Goal: Task Accomplishment & Management: Complete application form

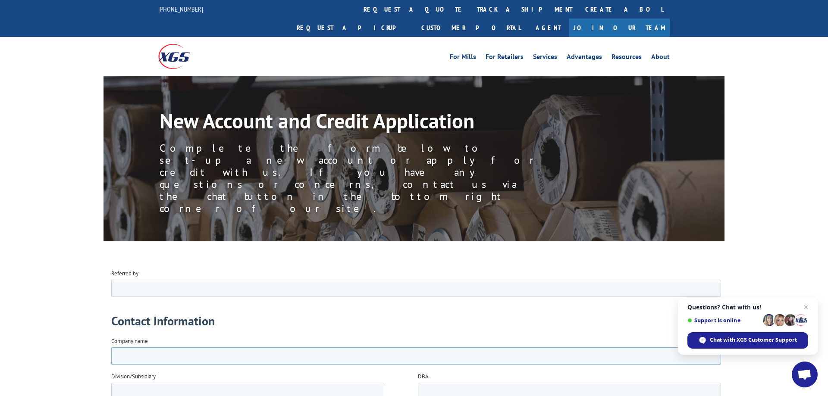
click at [127, 358] on input "Company name" at bounding box center [416, 355] width 610 height 17
type input "ArrowStar, LLC"
click at [804, 308] on span "Open chat" at bounding box center [806, 307] width 11 height 11
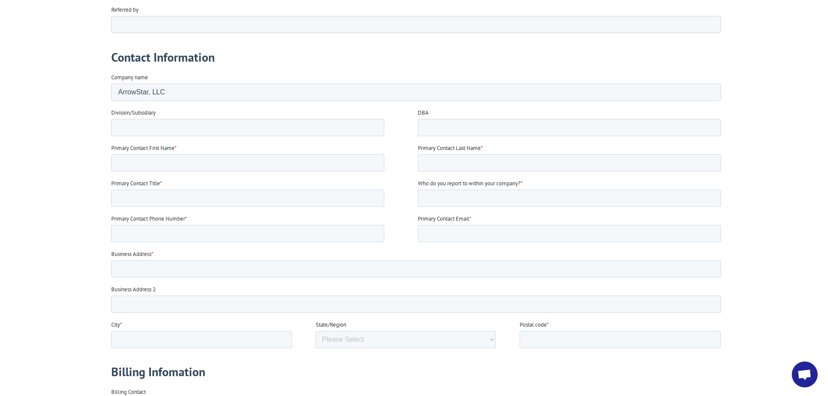
scroll to position [176, 0]
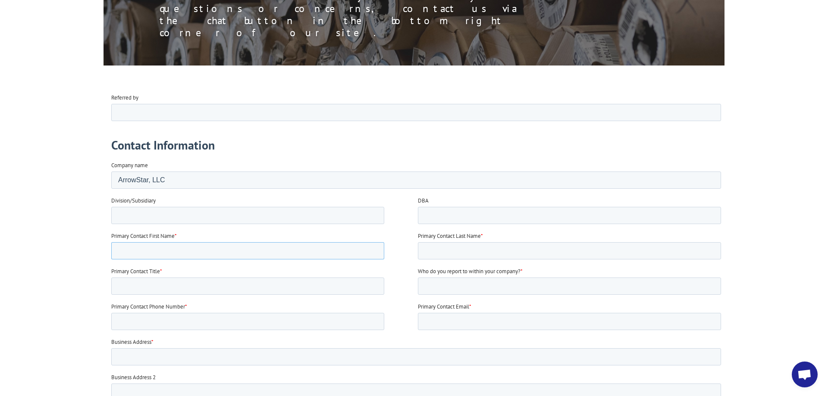
click at [132, 247] on input "Primary Contact First Name *" at bounding box center [247, 250] width 273 height 17
type input "M"
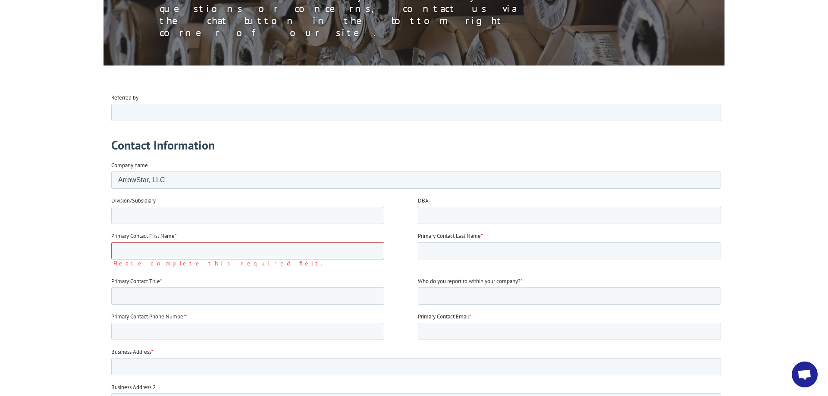
click at [134, 253] on input "Primary Contact First Name *" at bounding box center [247, 250] width 273 height 17
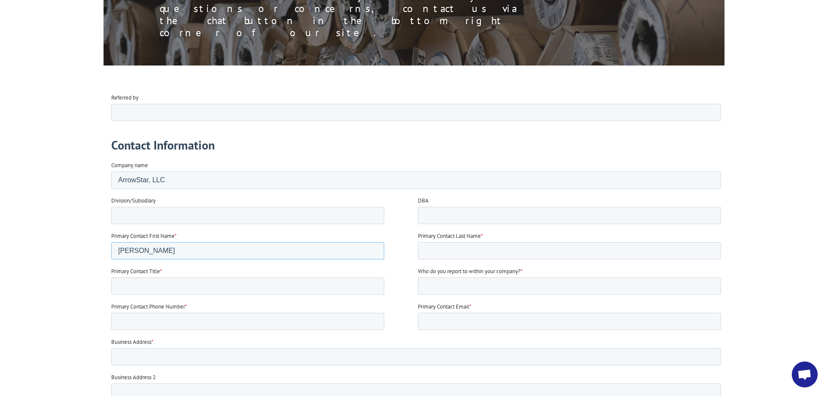
type input "[PERSON_NAME]"
type input "Purchasing Manager"
type input "[PERSON_NAME]"
type input "[PHONE_NUMBER]"
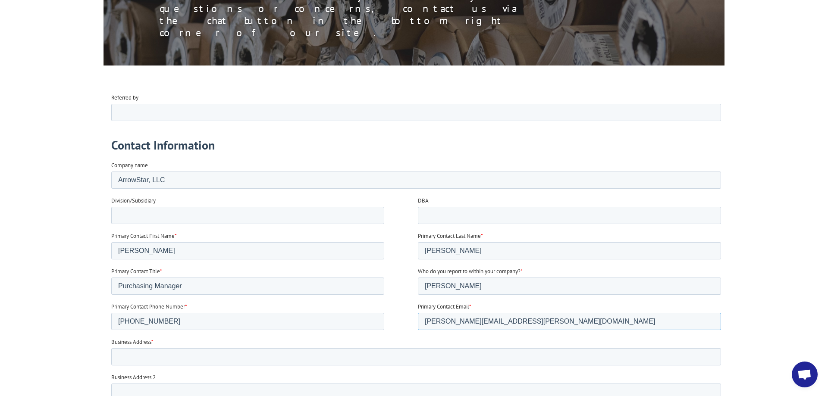
type input "[PERSON_NAME][EMAIL_ADDRESS][PERSON_NAME][DOMAIN_NAME]"
type input "[STREET_ADDRESS][PERSON_NAME]"
type input "PO Box 2686"
type input "[PERSON_NAME]"
select select "[US_STATE]"
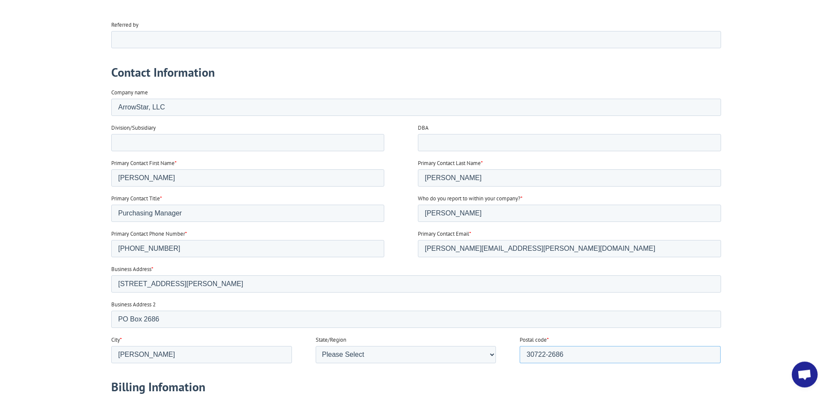
scroll to position [264, 0]
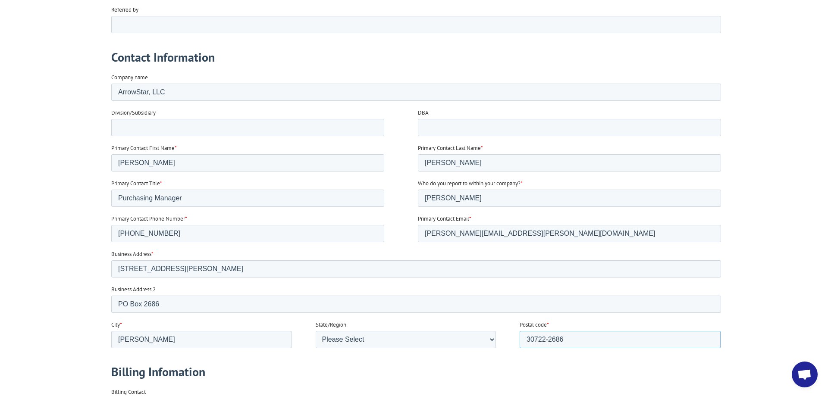
type input "30722-2686"
drag, startPoint x: 173, startPoint y: 304, endPoint x: 41, endPoint y: 298, distance: 132.5
click at [111, 298] on input "PO Box 2686" at bounding box center [416, 303] width 610 height 17
drag, startPoint x: 579, startPoint y: 336, endPoint x: 396, endPoint y: 340, distance: 183.7
click at [520, 340] on input "30722-2686" at bounding box center [620, 339] width 201 height 17
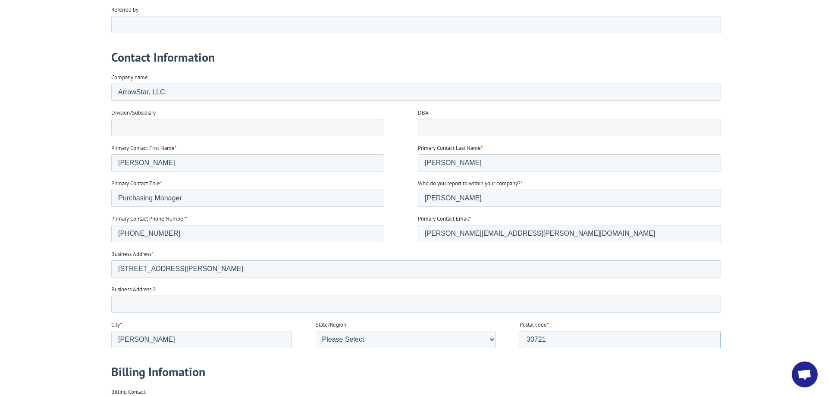
scroll to position [484, 0]
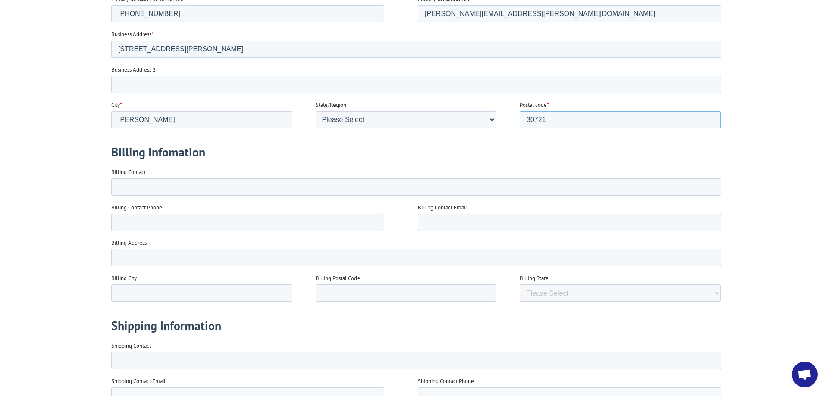
type input "30721"
click at [163, 190] on input "Billing Contact" at bounding box center [416, 186] width 610 height 17
type input "[PERSON_NAME]"
type input "[PHONE_NUMBER]"
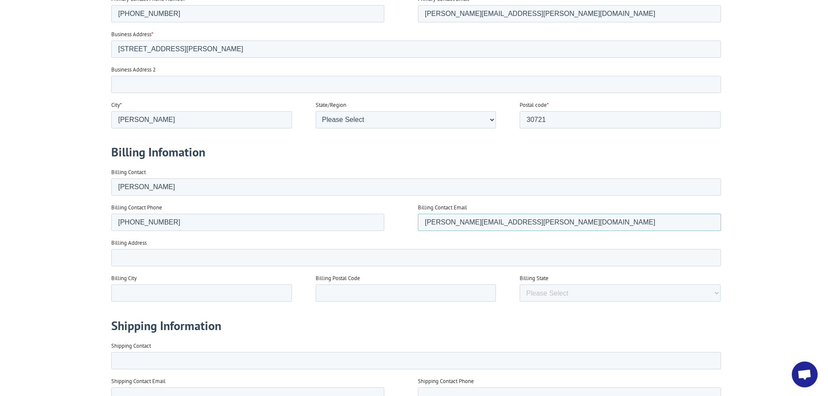
type input "[PERSON_NAME][EMAIL_ADDRESS][PERSON_NAME][DOMAIN_NAME]"
type input "PO Box 2686"
type input "[PERSON_NAME]"
drag, startPoint x: 348, startPoint y: 293, endPoint x: 349, endPoint y: 287, distance: 5.7
click at [348, 291] on input "GA" at bounding box center [406, 293] width 181 height 17
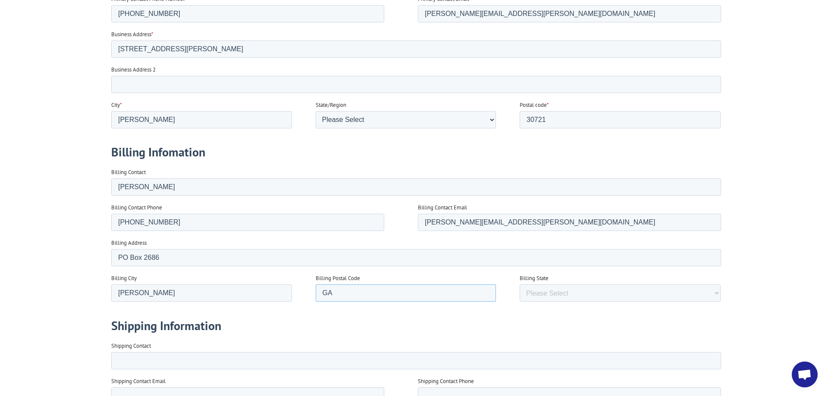
type input "G"
type input "30722-2686"
select select "[US_STATE]"
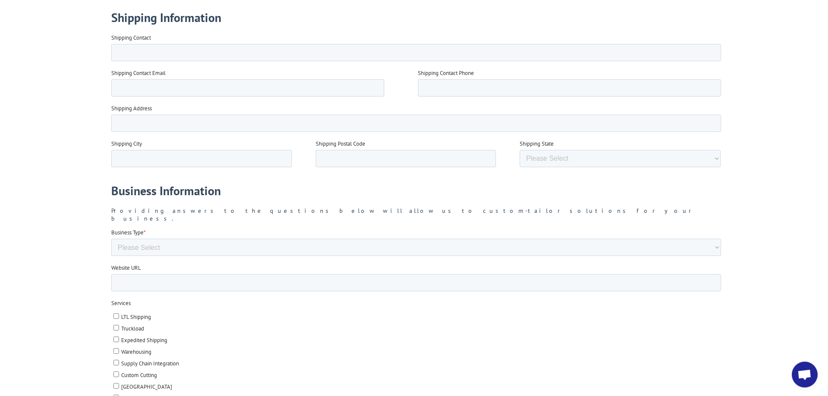
scroll to position [792, 0]
click at [111, 239] on select "Please Select Flooring Mill, Manufacturer, or Importer Manufacturer - Other Nat…" at bounding box center [416, 247] width 610 height 17
select select "Manufacturer - Other"
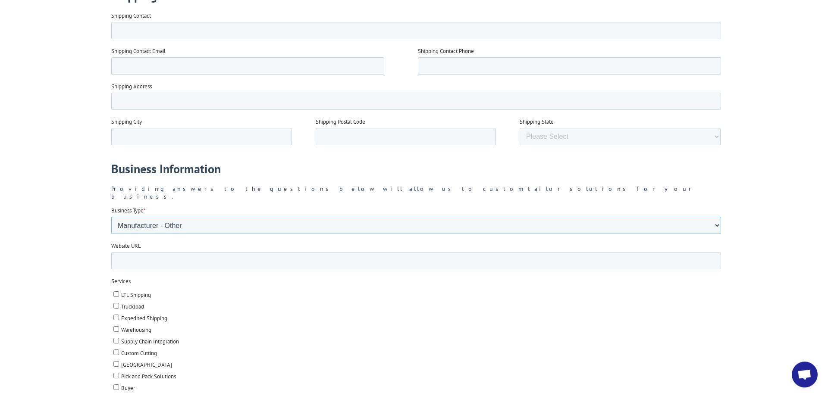
scroll to position [836, 0]
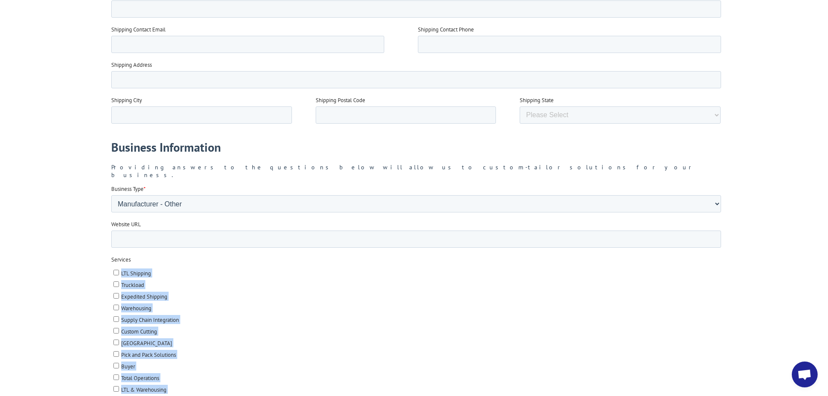
drag, startPoint x: 112, startPoint y: 263, endPoint x: 191, endPoint y: 379, distance: 140.9
click at [190, 396] on ul "LTL Shipping Truckload Expedited Shipping Warehousing Supply Chain Integration …" at bounding box center [416, 341] width 610 height 151
copy ul "LTL Shipping Truckload Expedited Shipping Warehousing Supply Chain Integration …"
click at [412, 327] on label "Custom Cutting" at bounding box center [416, 331] width 607 height 9
click at [119, 328] on input "Custom Cutting" at bounding box center [116, 331] width 6 height 6
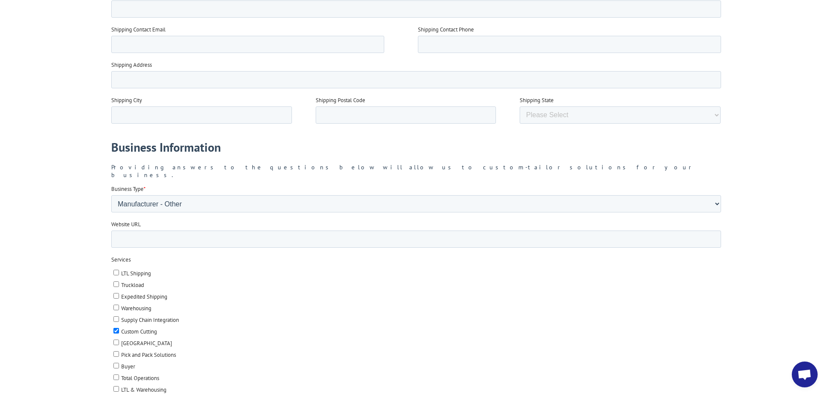
click at [116, 328] on input "Custom Cutting" at bounding box center [116, 331] width 6 height 6
checkbox input "false"
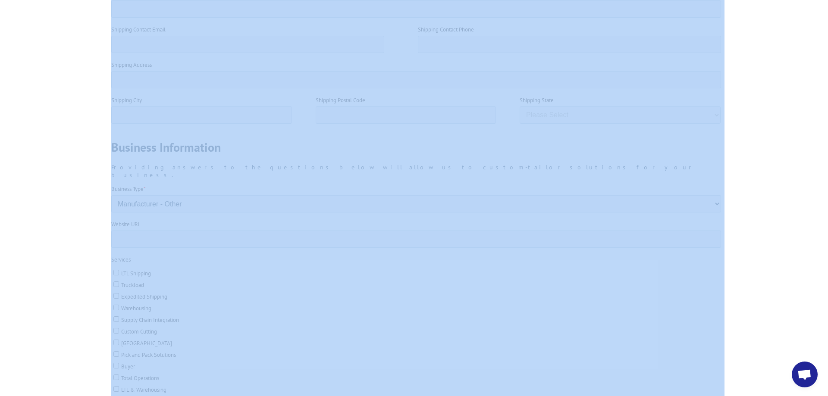
drag, startPoint x: 212, startPoint y: -373, endPoint x: 138, endPoint y: 257, distance: 633.3
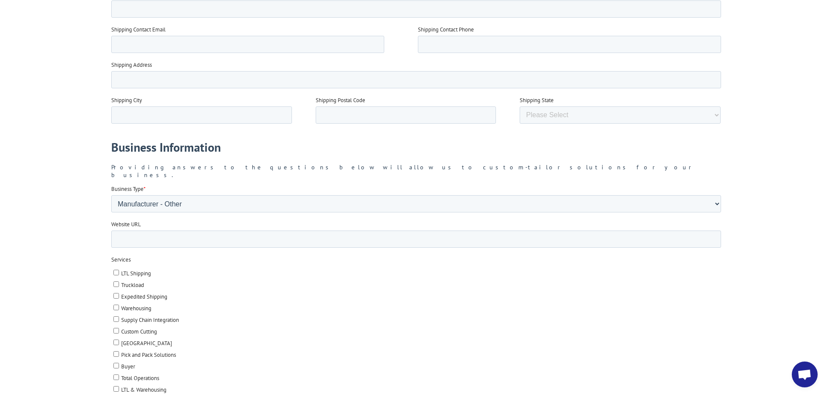
drag, startPoint x: 221, startPoint y: -362, endPoint x: 172, endPoint y: 262, distance: 625.4
drag, startPoint x: 187, startPoint y: 263, endPoint x: 118, endPoint y: 260, distance: 68.6
click at [184, 269] on label "LTL Shipping" at bounding box center [416, 273] width 607 height 9
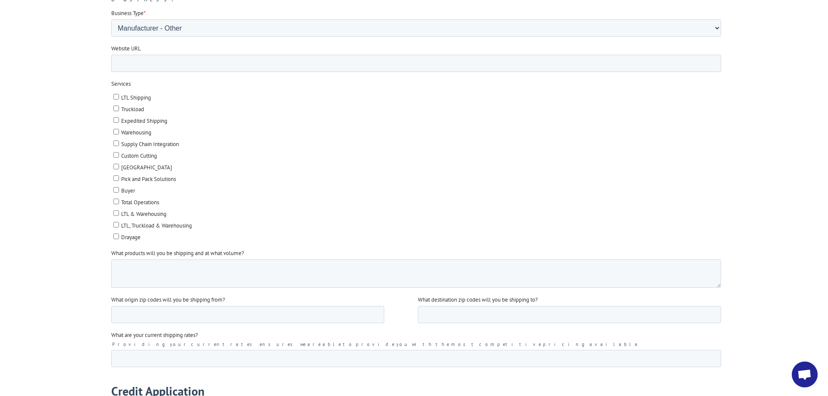
click at [129, 249] on div "What products will you be shipping and at what volume?" at bounding box center [417, 268] width 613 height 39
click at [126, 260] on textarea "What products will you be shipping and at what volume?" at bounding box center [416, 274] width 610 height 28
drag, startPoint x: 222, startPoint y: -545, endPoint x: 207, endPoint y: 268, distance: 812.8
click at [125, 350] on input "What are your current shipping rates?" at bounding box center [416, 358] width 610 height 17
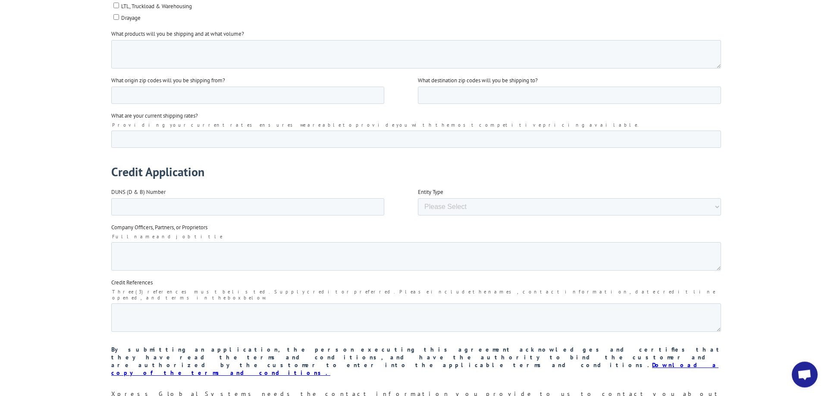
scroll to position [1231, 0]
click at [120, 303] on textarea "Credit References" at bounding box center [416, 317] width 610 height 28
click at [163, 243] on textarea "Company Officers, Partners, or Proprietors" at bounding box center [416, 256] width 610 height 28
type textarea "[PERSON_NAME], Owner [PERSON_NAME], CFO"
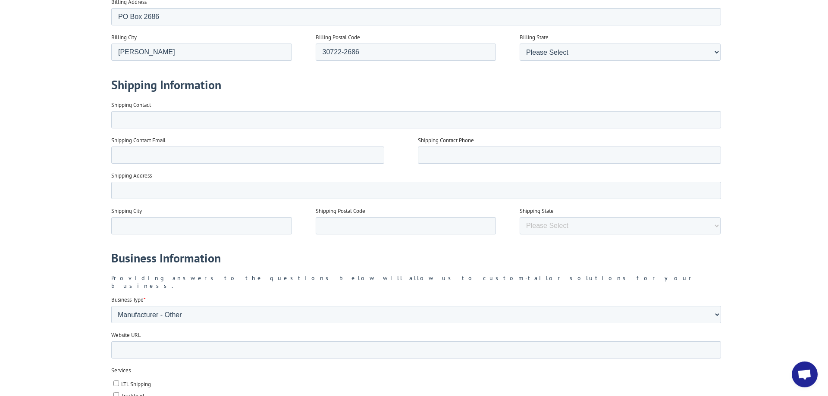
scroll to position [748, 0]
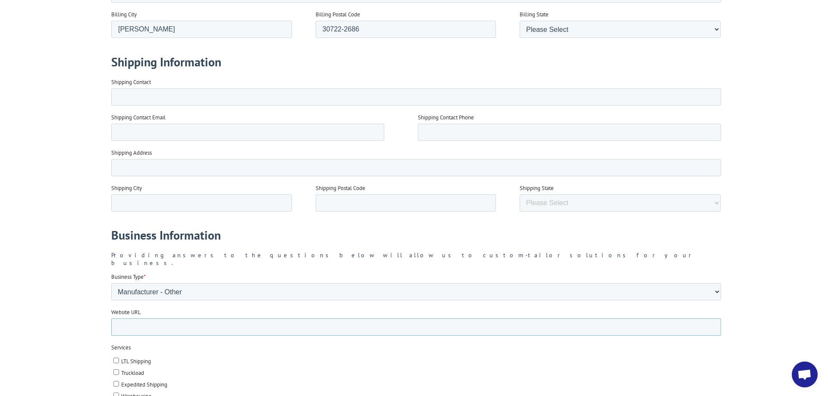
click at [232, 320] on input "Website URL" at bounding box center [416, 327] width 610 height 17
click at [183, 319] on input "Website URL" at bounding box center [416, 327] width 610 height 17
type input "[DOMAIN_NAME]"
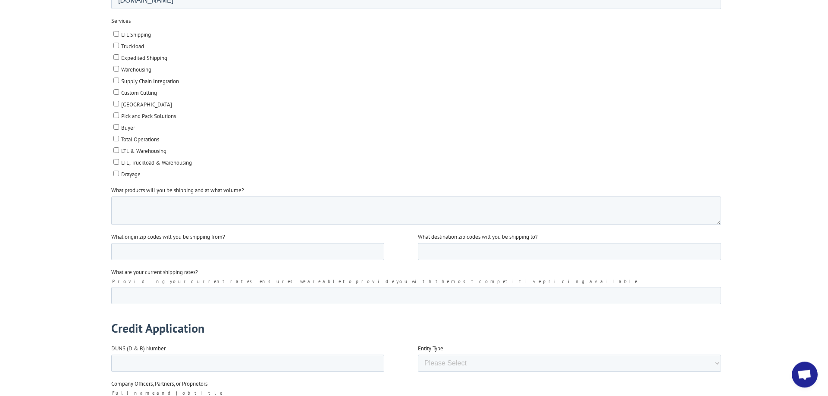
scroll to position [1099, 0]
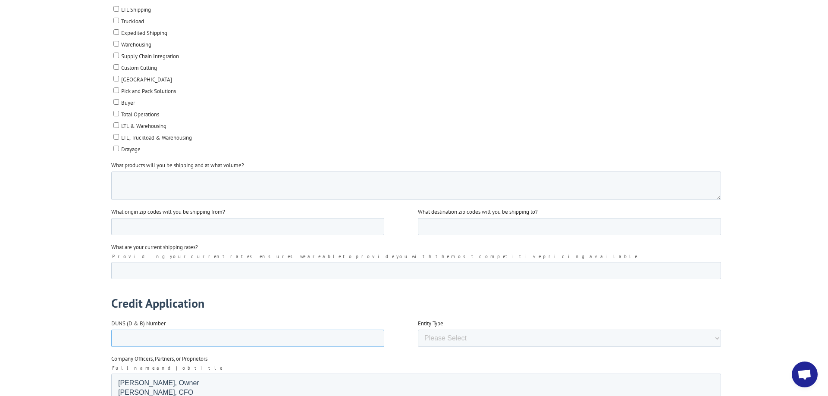
click at [149, 330] on input "DUNS (D & B) Number" at bounding box center [247, 338] width 273 height 17
type input "[PHONE_NUMBER]"
click at [418, 330] on select "Please Select Corporation Partnership Limited Liability Company (LLC) Sole Prop…" at bounding box center [569, 338] width 303 height 17
select select "Limited Liability Company (LLC)"
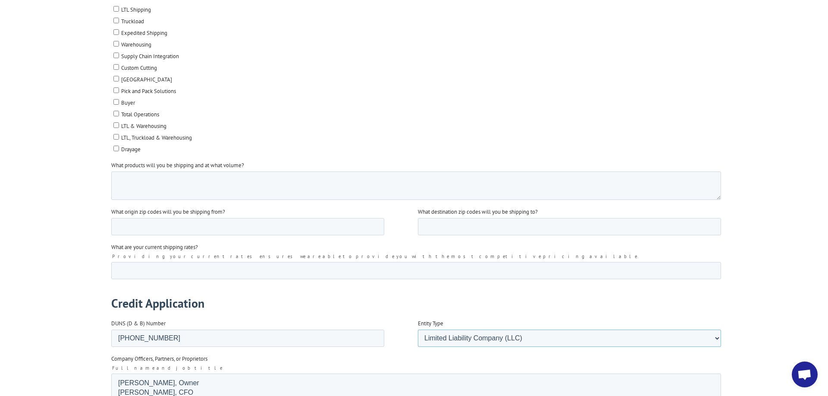
scroll to position [9, 0]
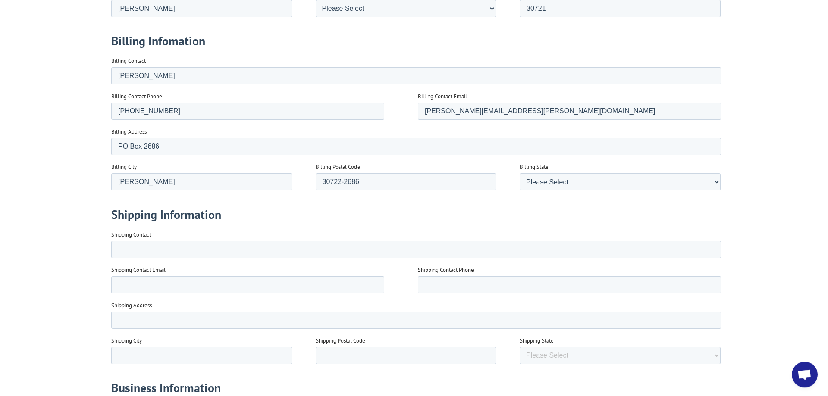
scroll to position [660, 0]
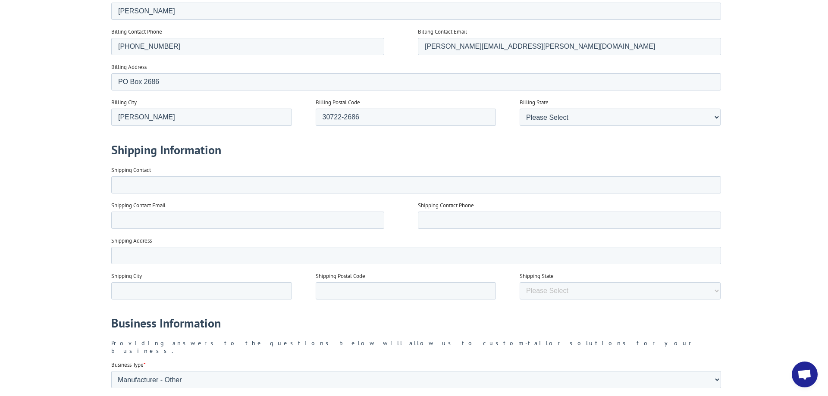
type textarea "Harcros Chemicals, [STREET_ADDRESS][US_STATE] Contact: [PERSON_NAME] [PHONE_NUM…"
click at [150, 189] on input "Shipping Contact" at bounding box center [416, 184] width 610 height 17
type input "[PERSON_NAME]"
type input "[PERSON_NAME][EMAIL_ADDRESS][PERSON_NAME][DOMAIN_NAME]"
type input "[PHONE_NUMBER]"
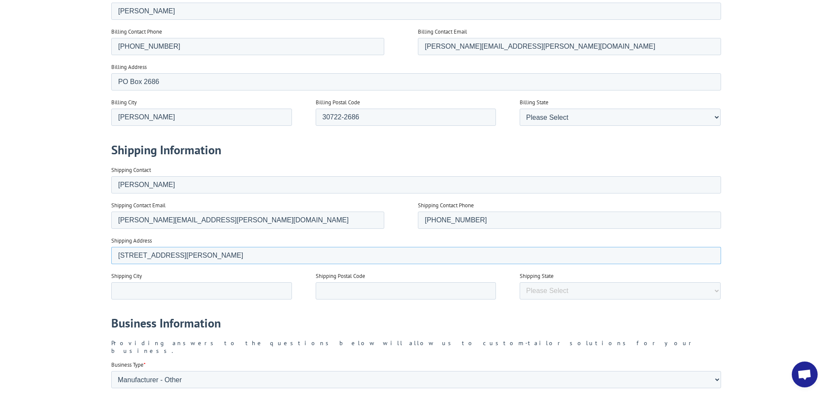
type input "[STREET_ADDRESS][PERSON_NAME]"
type input "[PERSON_NAME]"
click at [348, 295] on input "GA" at bounding box center [406, 290] width 181 height 17
drag, startPoint x: 278, startPoint y: 289, endPoint x: 266, endPoint y: 289, distance: 12.1
click at [316, 289] on input "GA" at bounding box center [406, 290] width 181 height 17
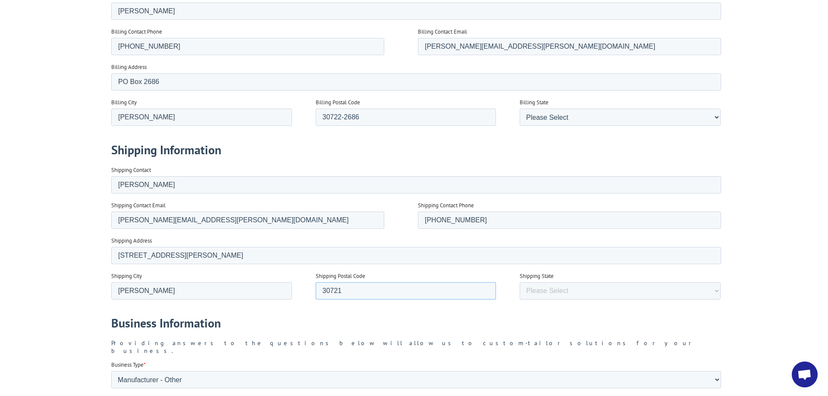
type input "30721"
select select "[US_STATE]"
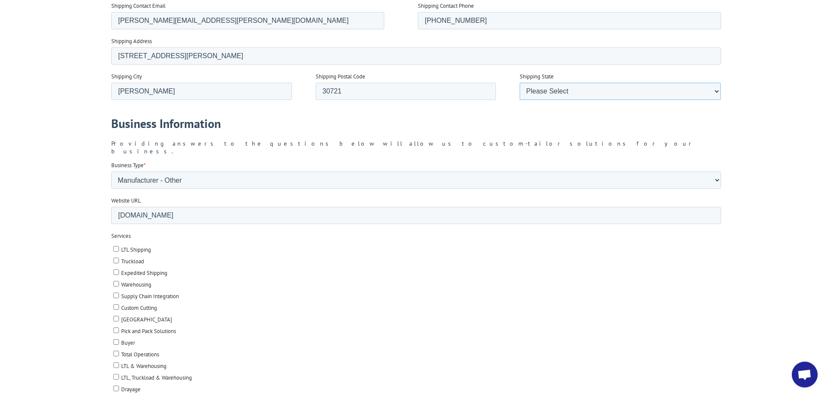
scroll to position [1055, 0]
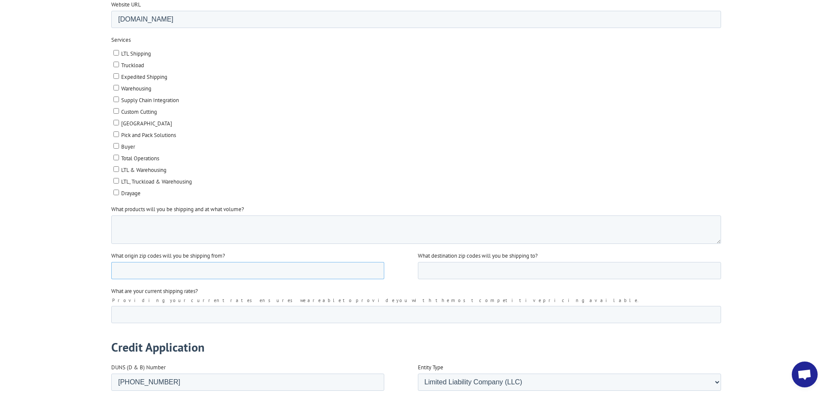
click at [181, 266] on input "What origin zip codes will you be shipping from?" at bounding box center [247, 270] width 273 height 17
type input "30721"
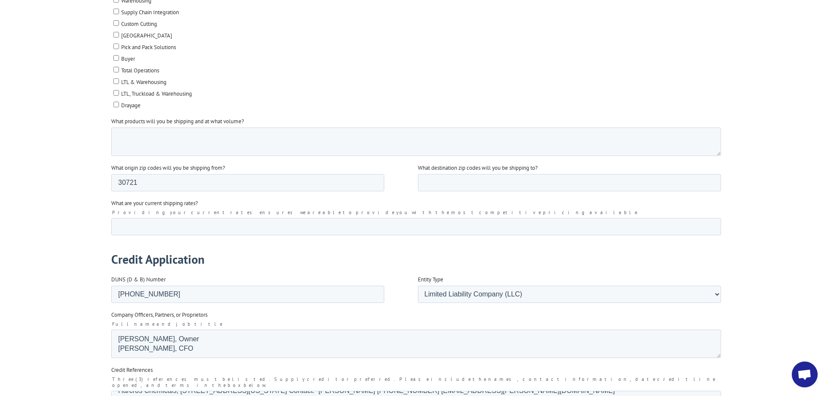
scroll to position [1407, 0]
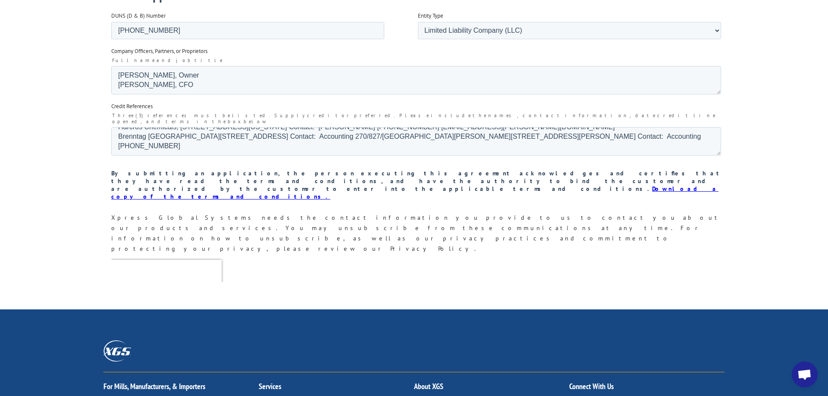
click at [133, 301] on input "Submit" at bounding box center [129, 309] width 37 height 16
